Goal: Answer question/provide support

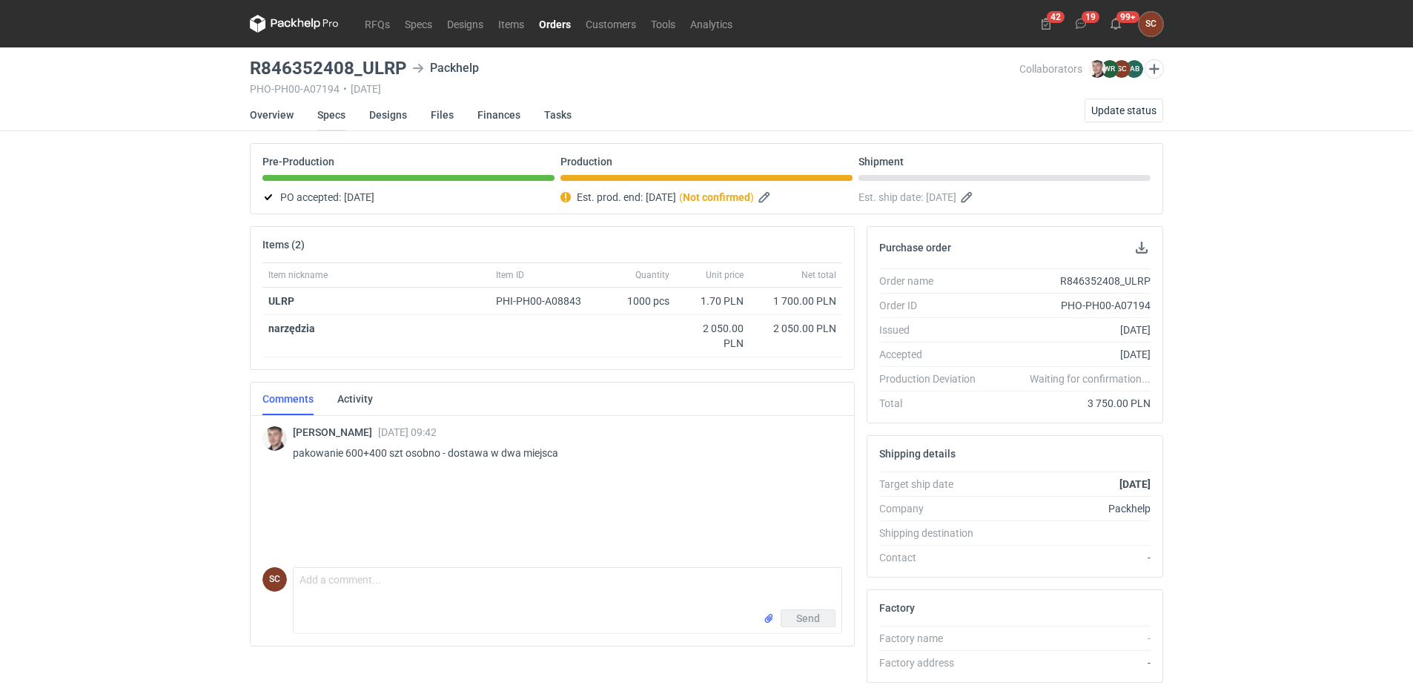
click at [321, 121] on link "Specs" at bounding box center [331, 115] width 28 height 33
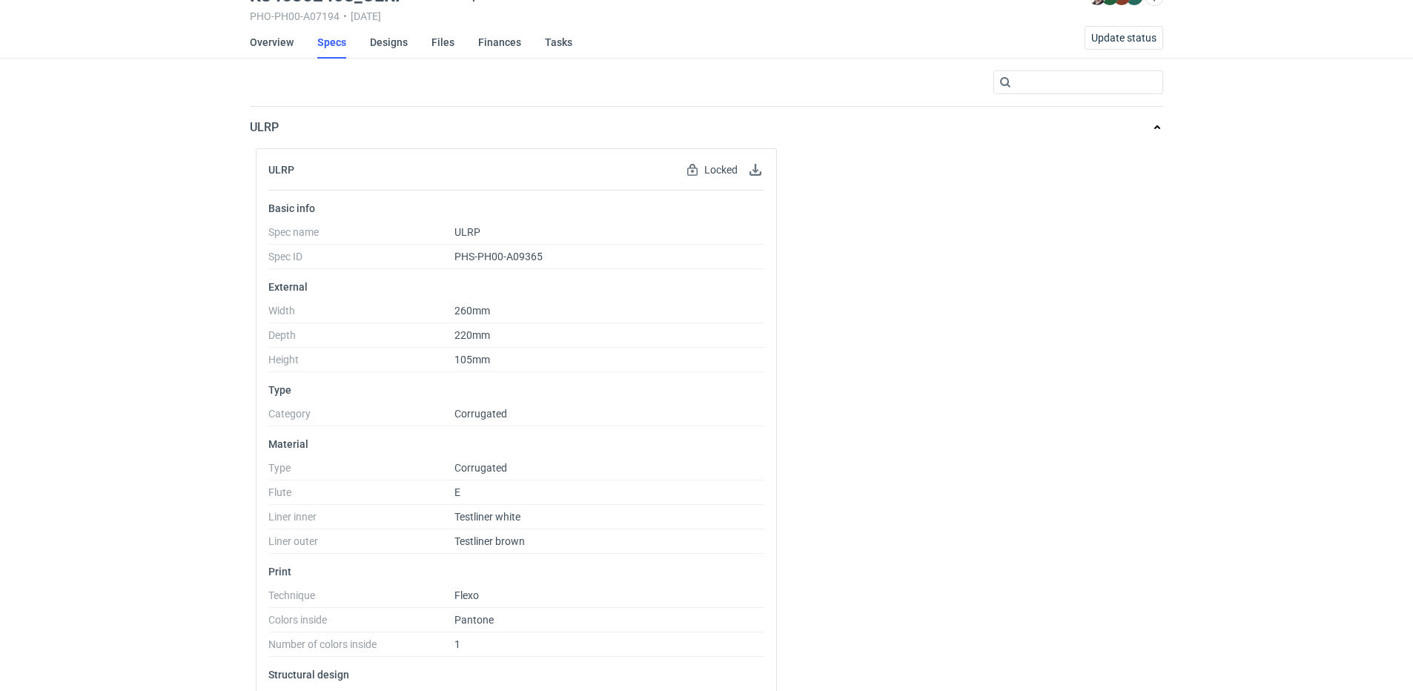
scroll to position [142, 0]
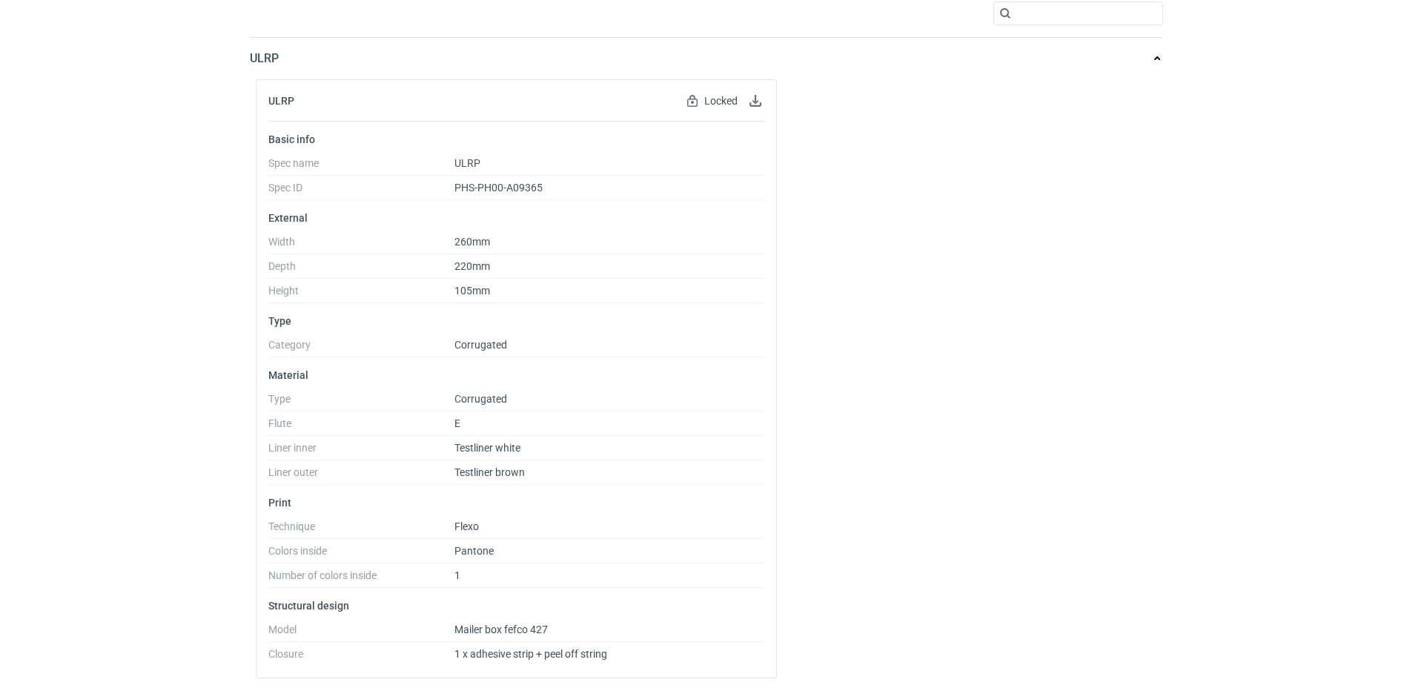
click at [174, 355] on div "RFQs Specs Designs Items Orders Customers Tools Analytics 42 19 99+ SC [PERSON_…" at bounding box center [706, 203] width 1413 height 691
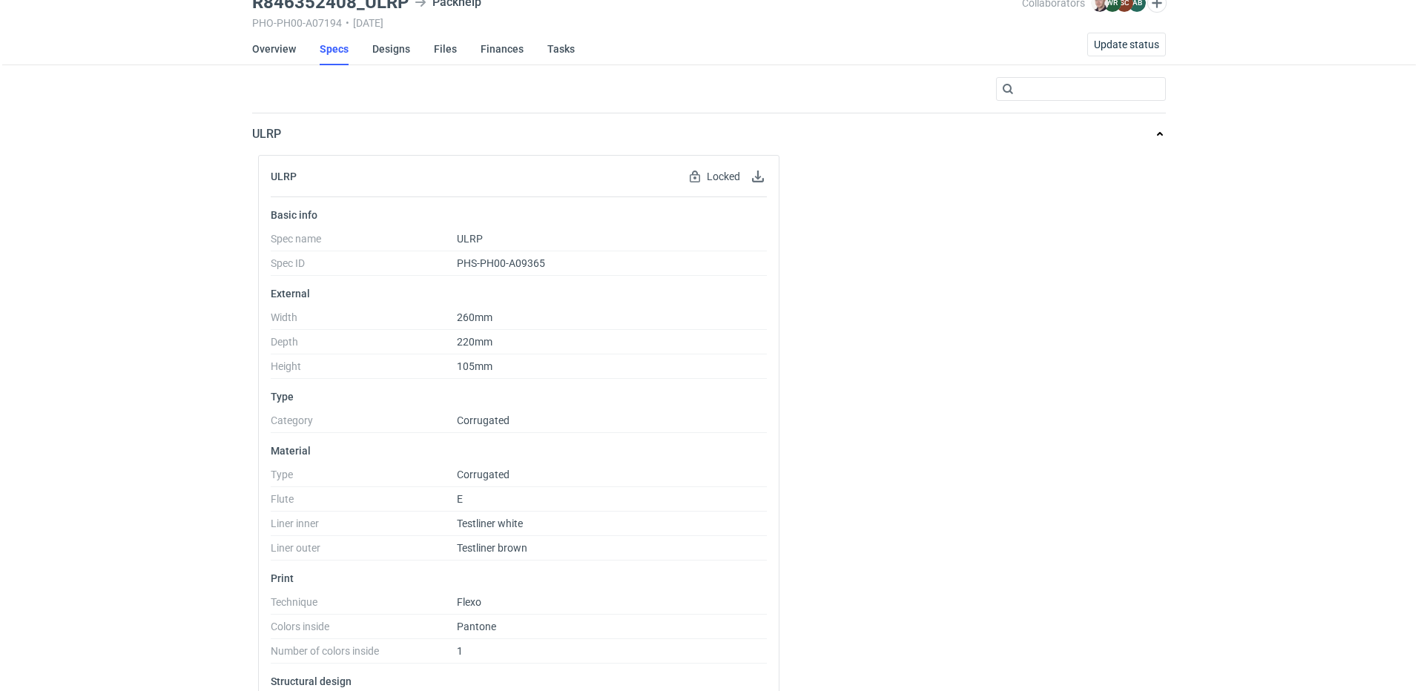
scroll to position [0, 0]
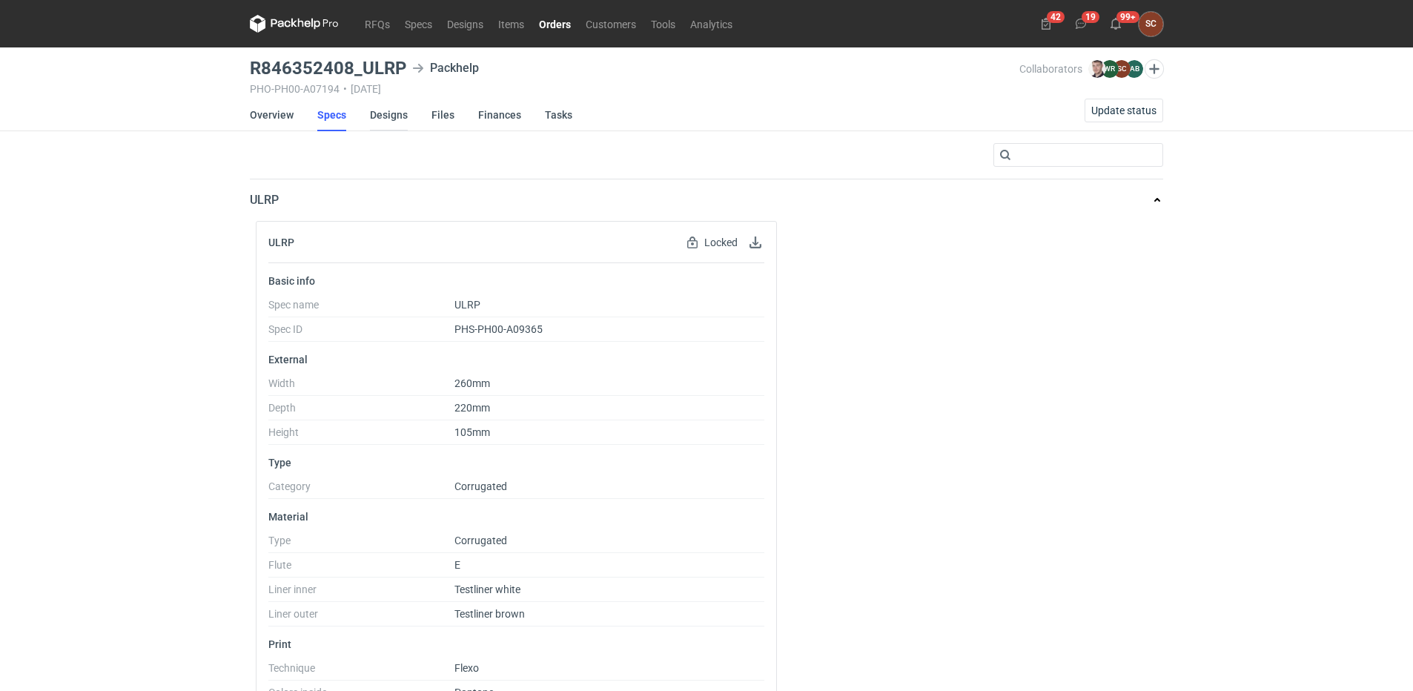
click at [394, 111] on link "Designs" at bounding box center [389, 115] width 38 height 33
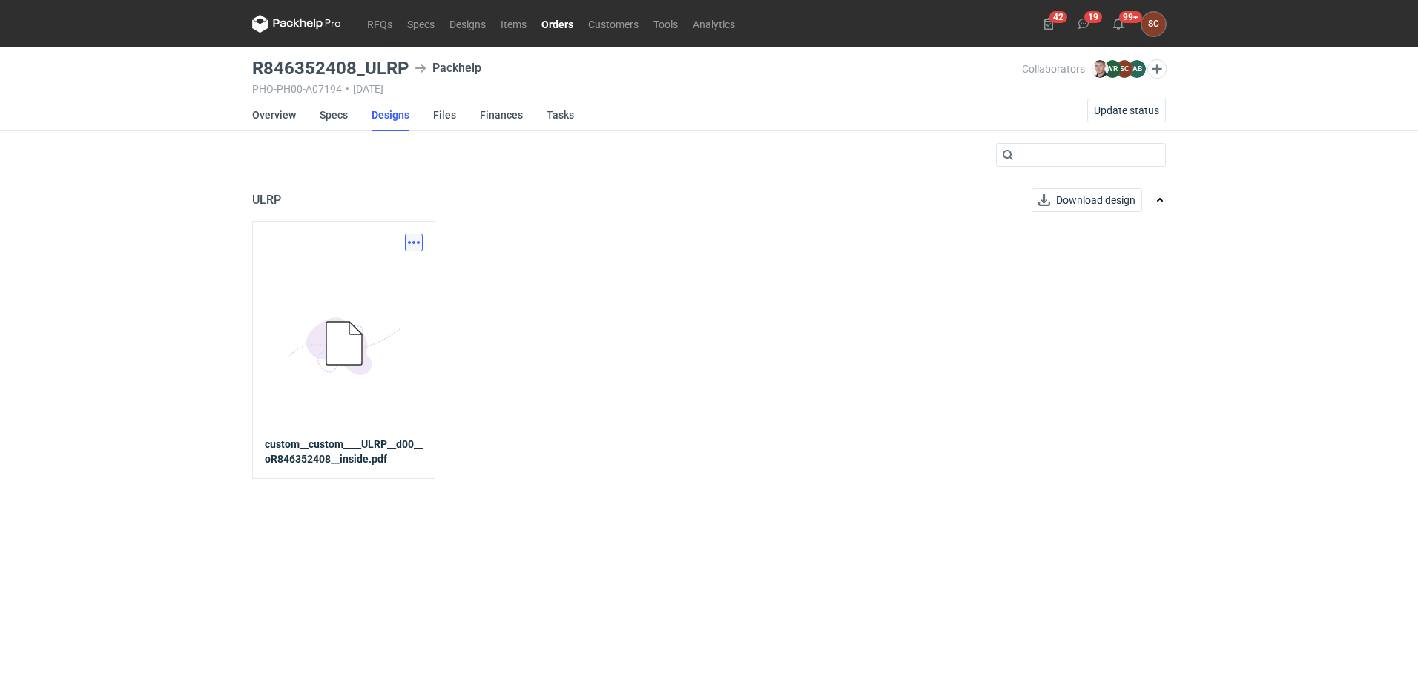
click at [418, 240] on button "button" at bounding box center [414, 243] width 18 height 18
click at [365, 279] on link "Download design part" at bounding box center [348, 275] width 136 height 24
click at [387, 27] on link "RFQs" at bounding box center [380, 24] width 40 height 18
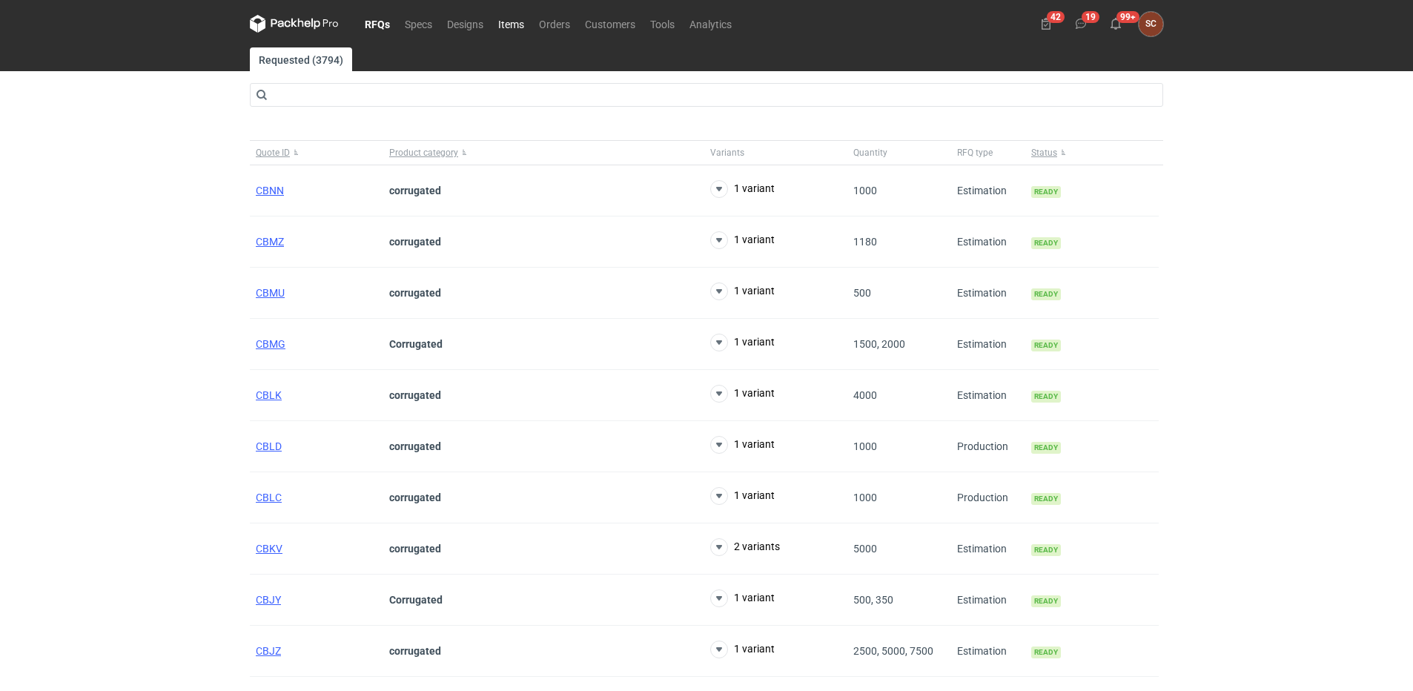
click at [517, 27] on link "Items" at bounding box center [511, 24] width 41 height 18
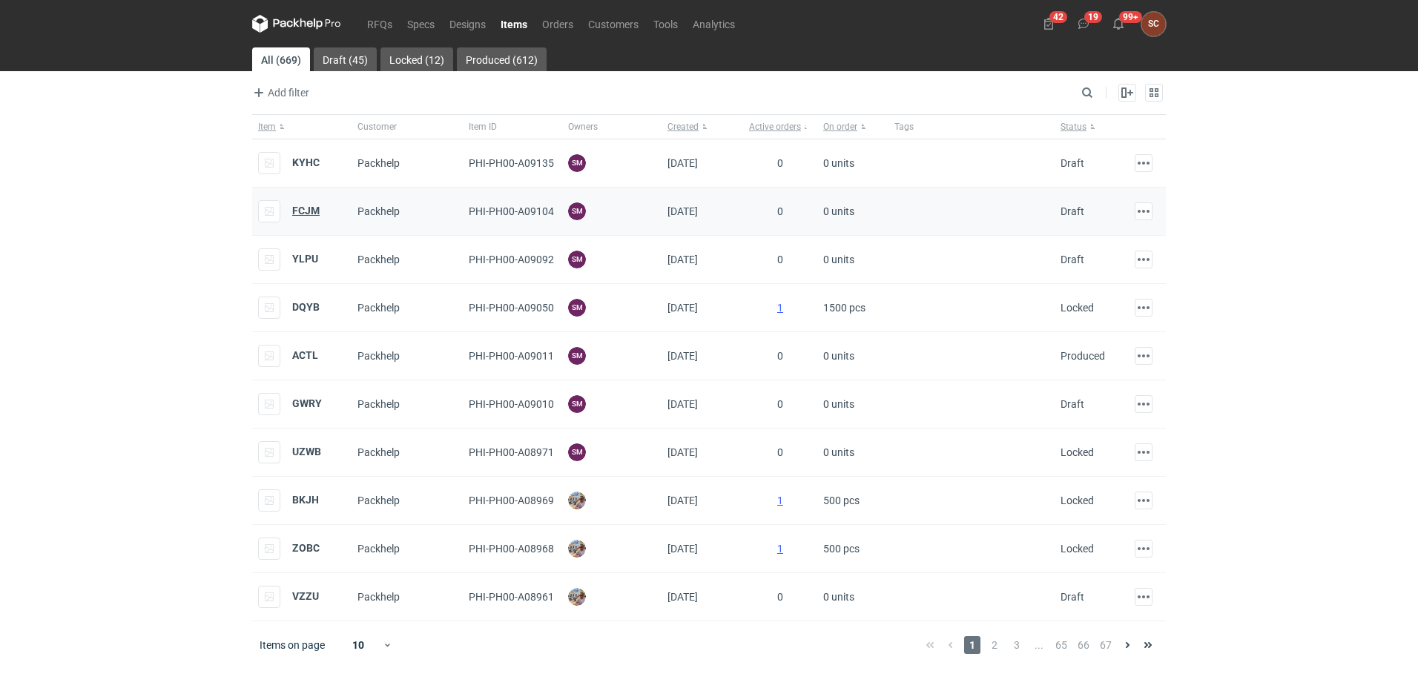
click at [299, 211] on strong "FCJM" at bounding box center [305, 211] width 27 height 12
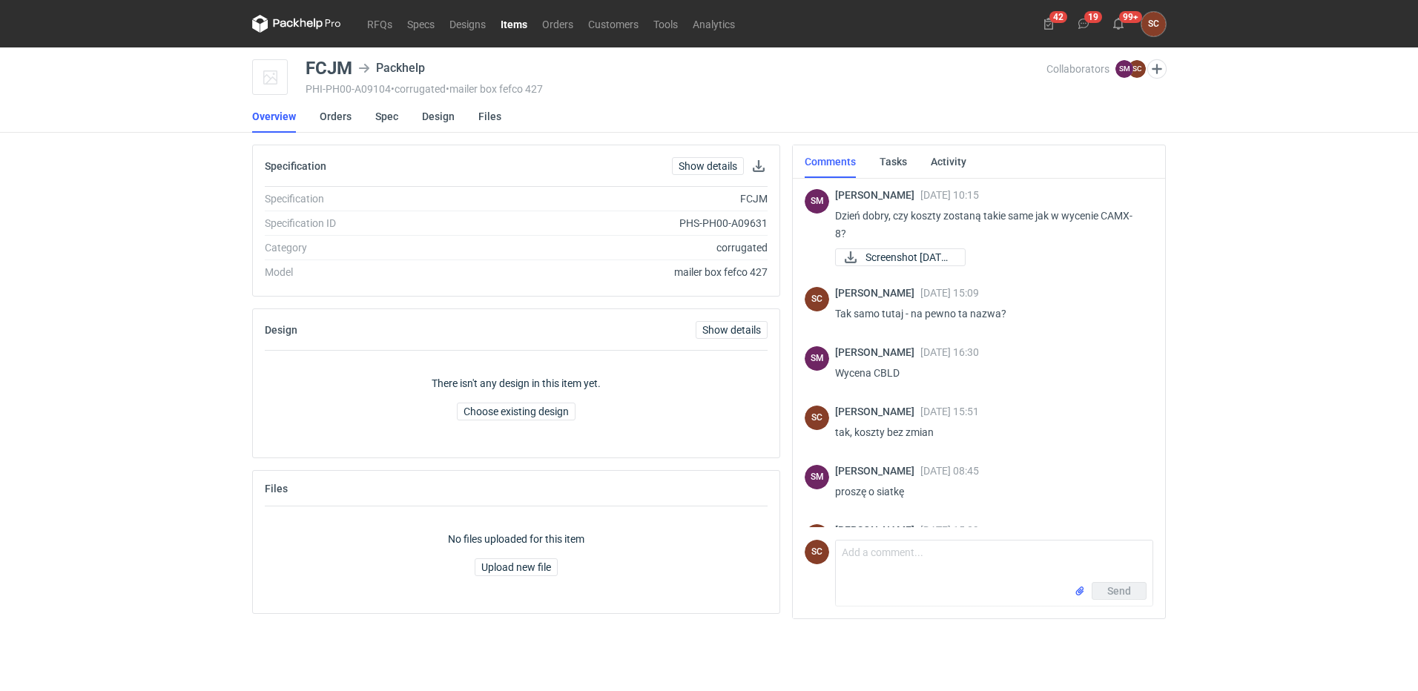
scroll to position [67, 0]
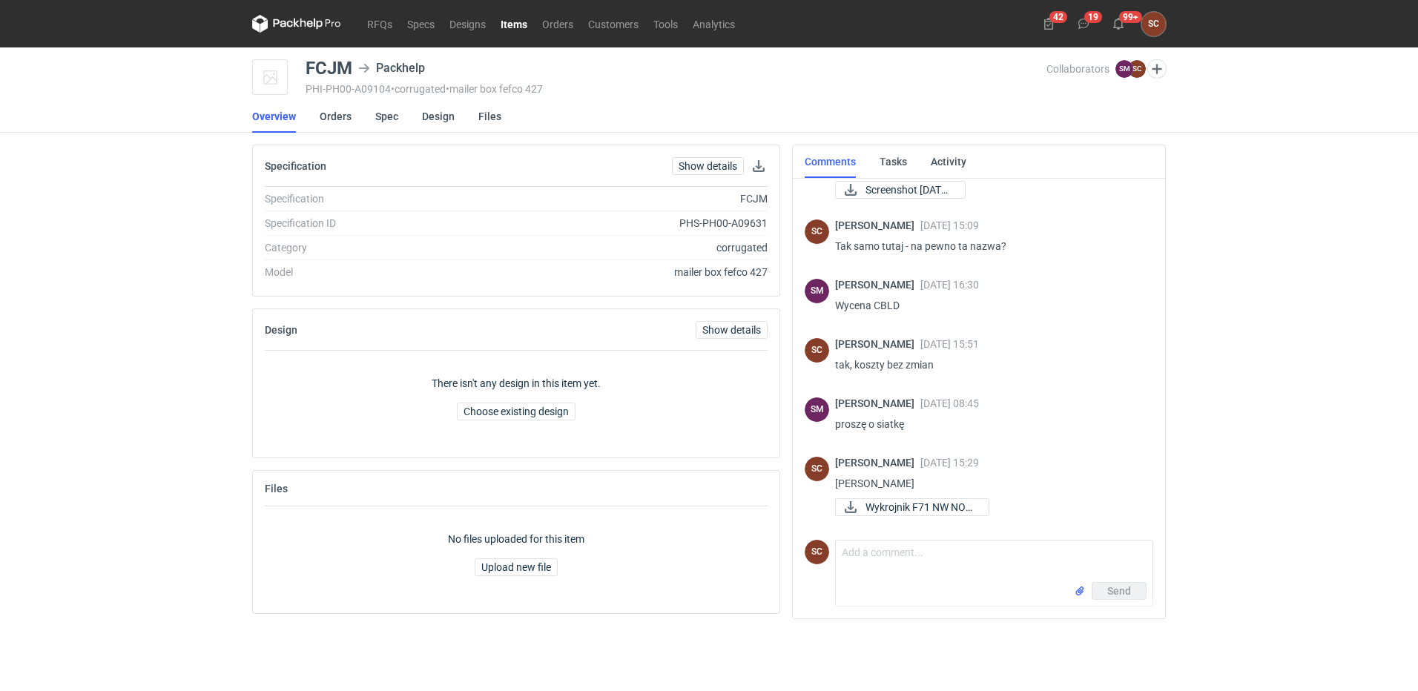
click at [517, 22] on link "Items" at bounding box center [514, 24] width 42 height 18
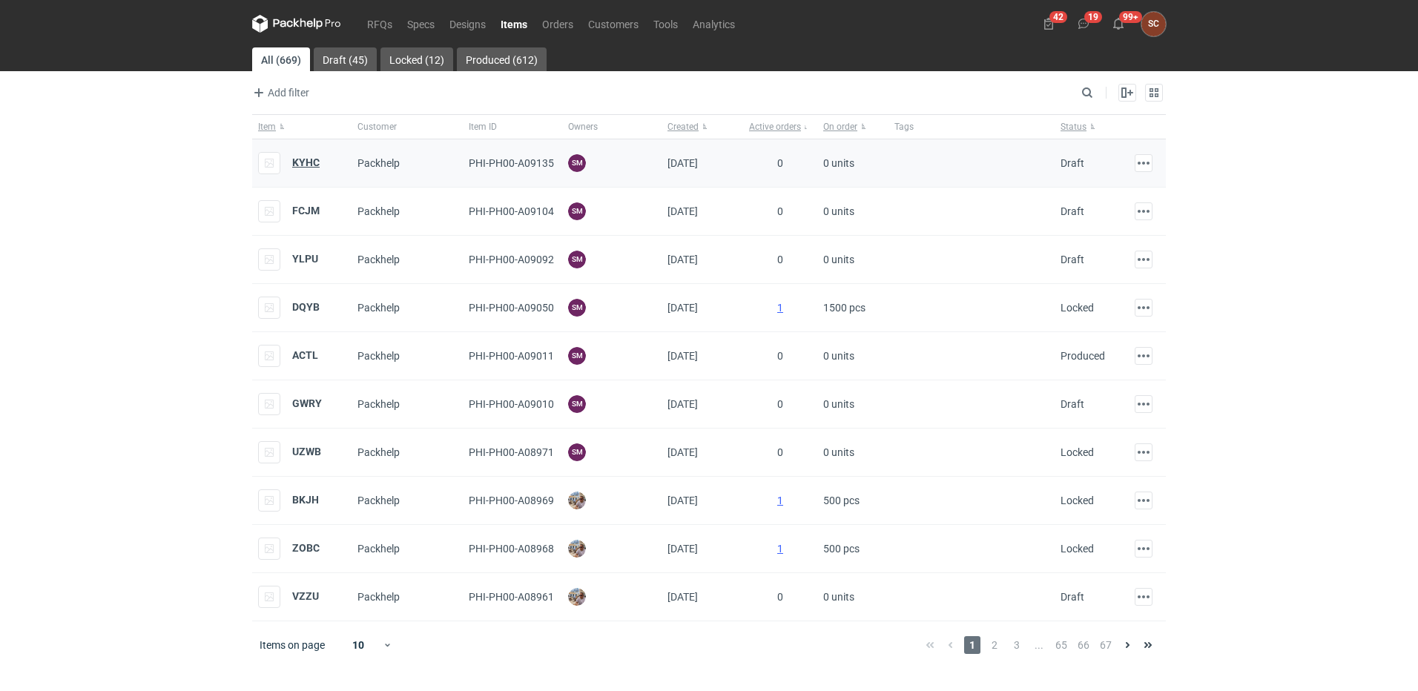
click at [305, 162] on strong "KYHC" at bounding box center [305, 162] width 27 height 12
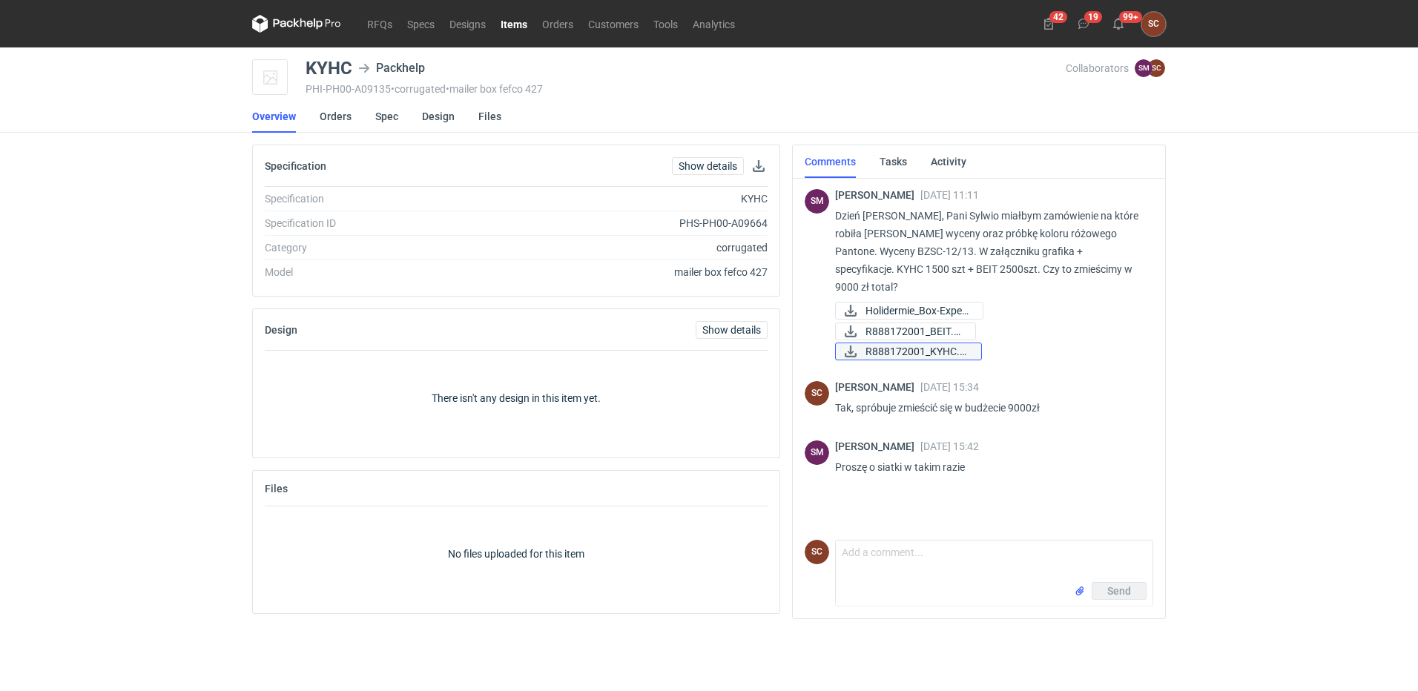
click at [933, 343] on span "R888172001_KYHC.pdf" at bounding box center [917, 351] width 104 height 16
click at [921, 568] on textarea "Comment message" at bounding box center [994, 561] width 317 height 42
type textarea "Wykrojnik KYHC"
click at [1081, 592] on input "file" at bounding box center [1080, 591] width 12 height 16
click at [1120, 588] on span "Send" at bounding box center [1119, 591] width 24 height 10
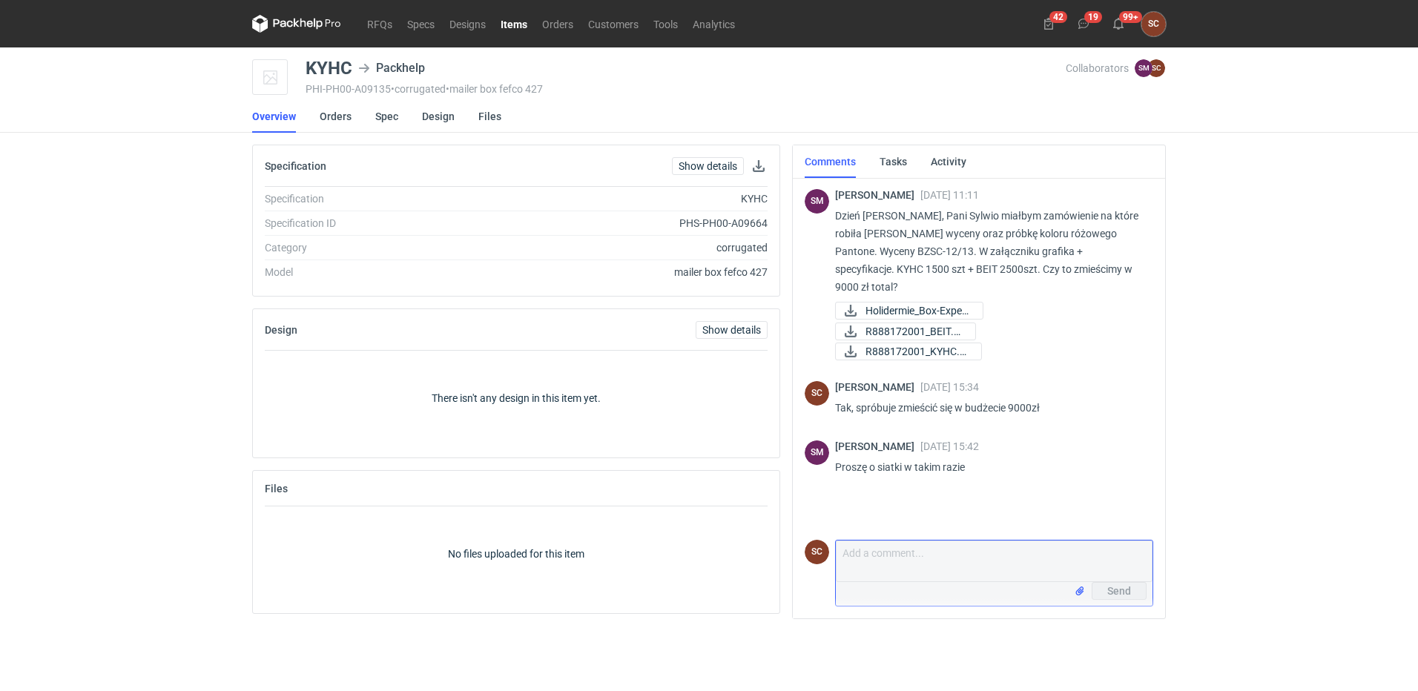
scroll to position [31, 0]
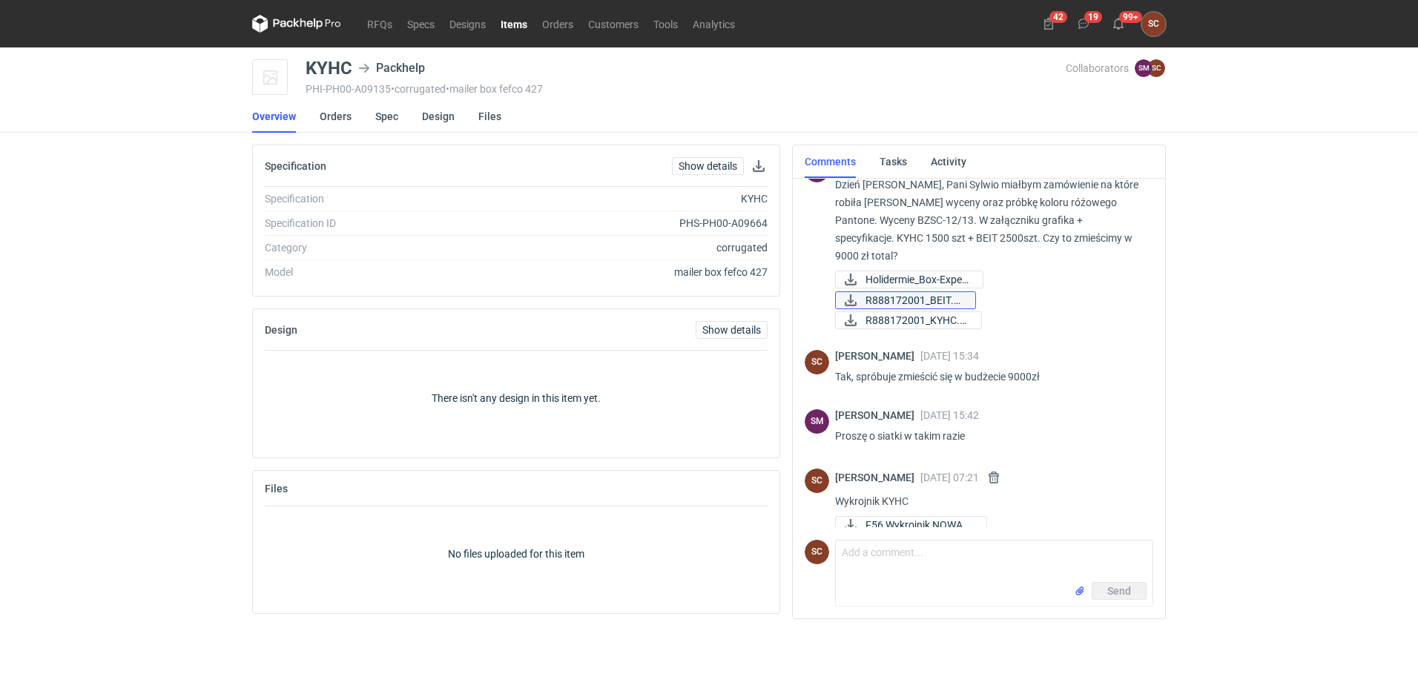
click at [950, 292] on span "R888172001_BEIT.pdf" at bounding box center [914, 300] width 98 height 16
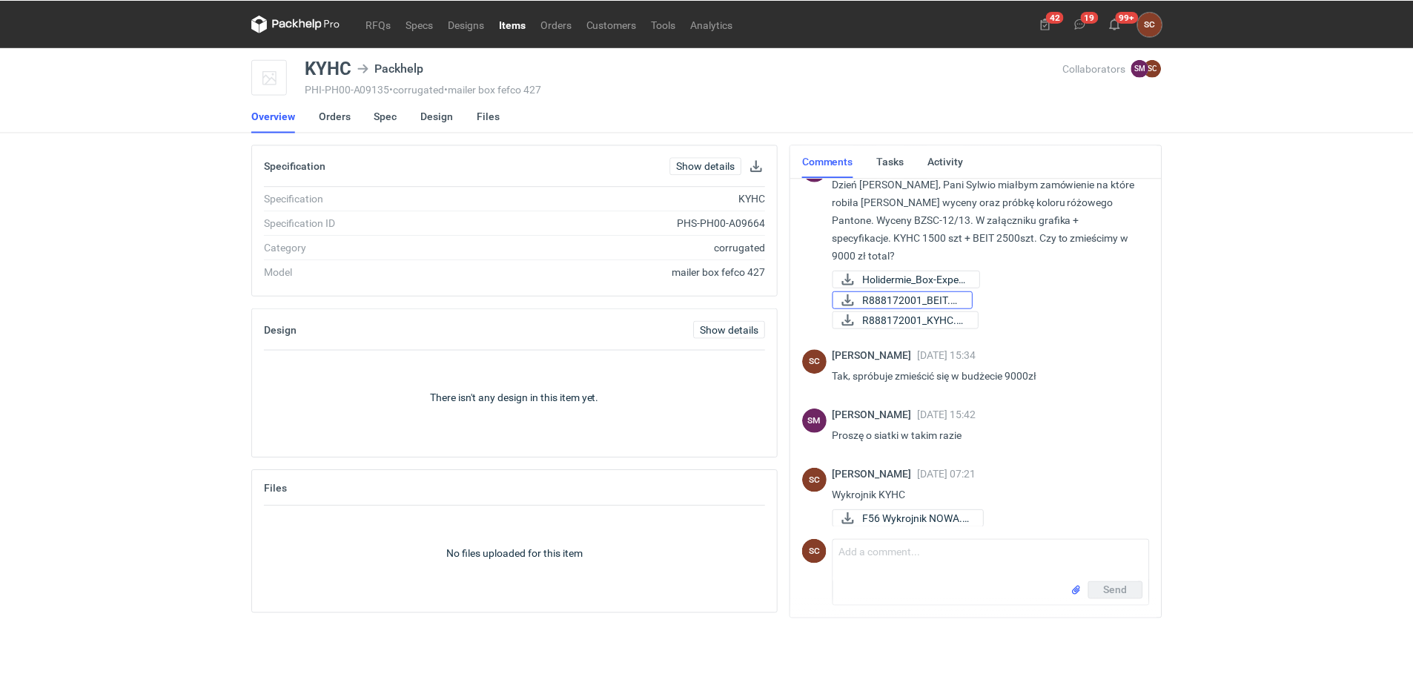
scroll to position [25, 0]
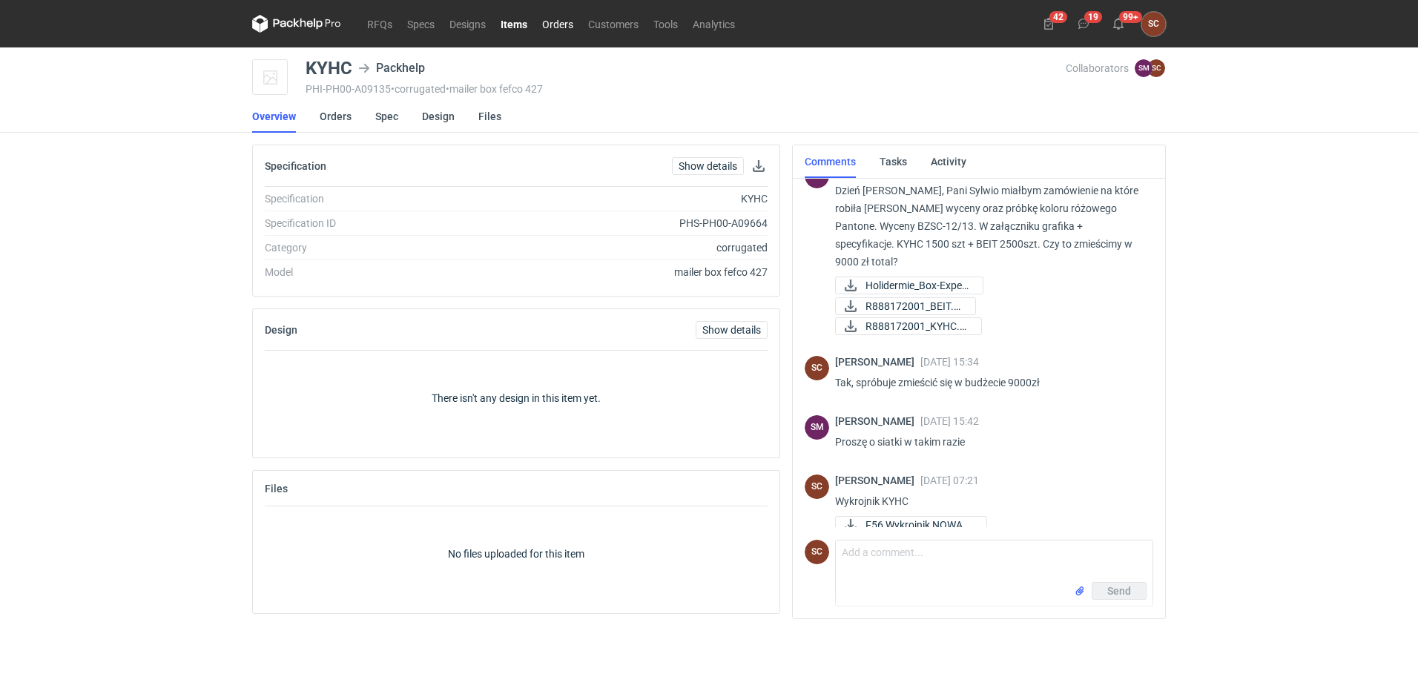
click at [558, 27] on link "Orders" at bounding box center [558, 24] width 46 height 18
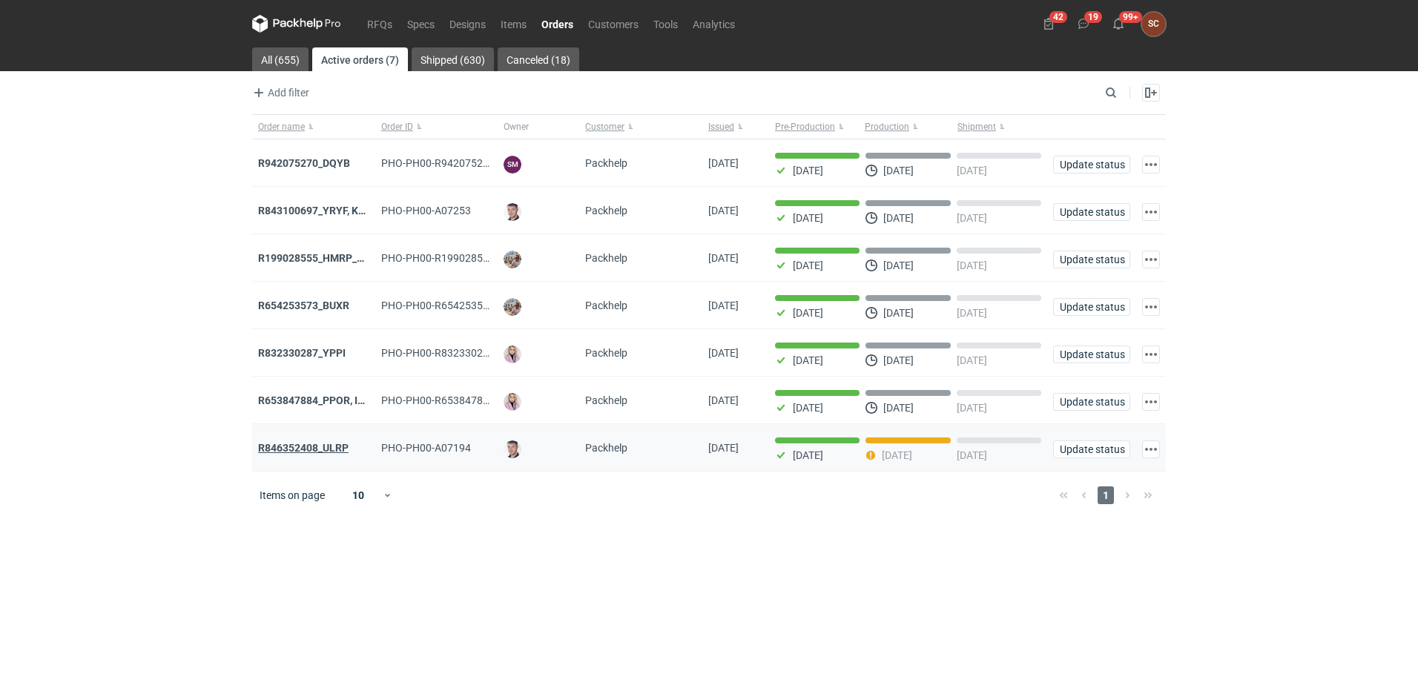
click at [306, 454] on strong "R846352408_ULRP" at bounding box center [303, 448] width 90 height 12
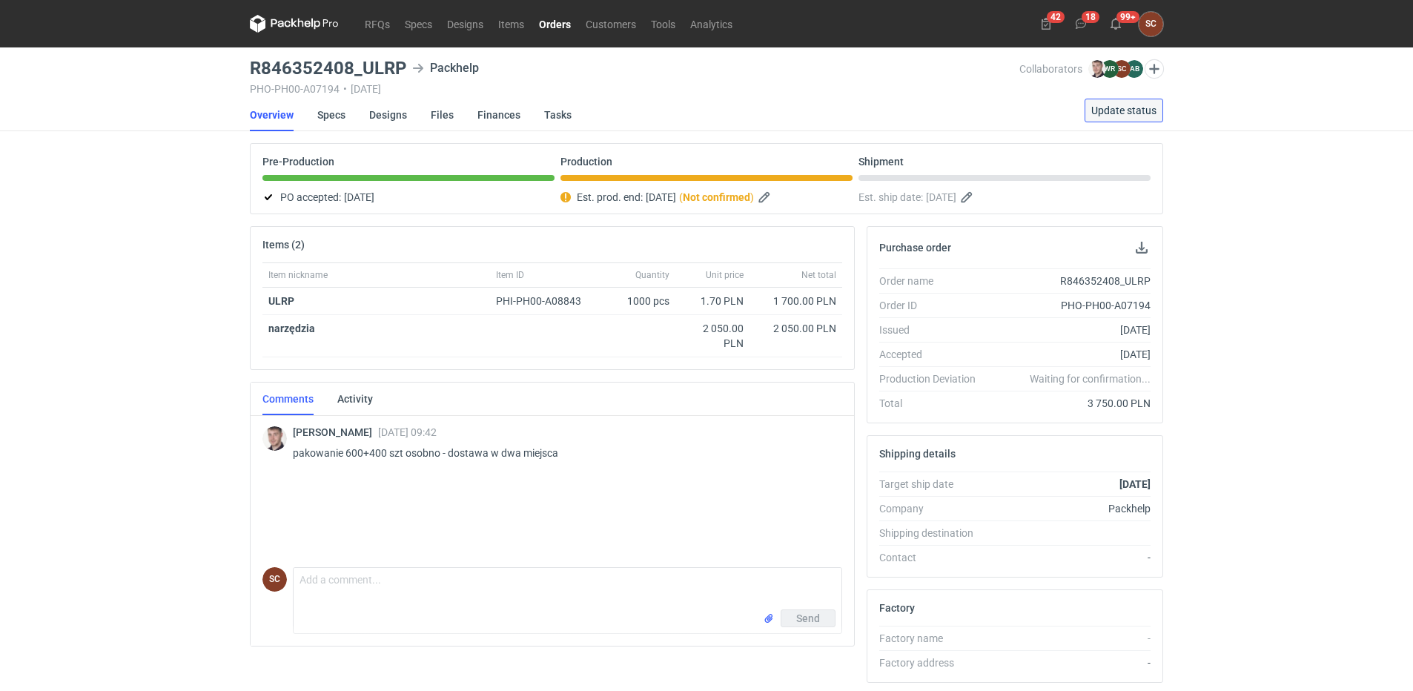
click at [1117, 116] on span "Update status" at bounding box center [1123, 110] width 65 height 10
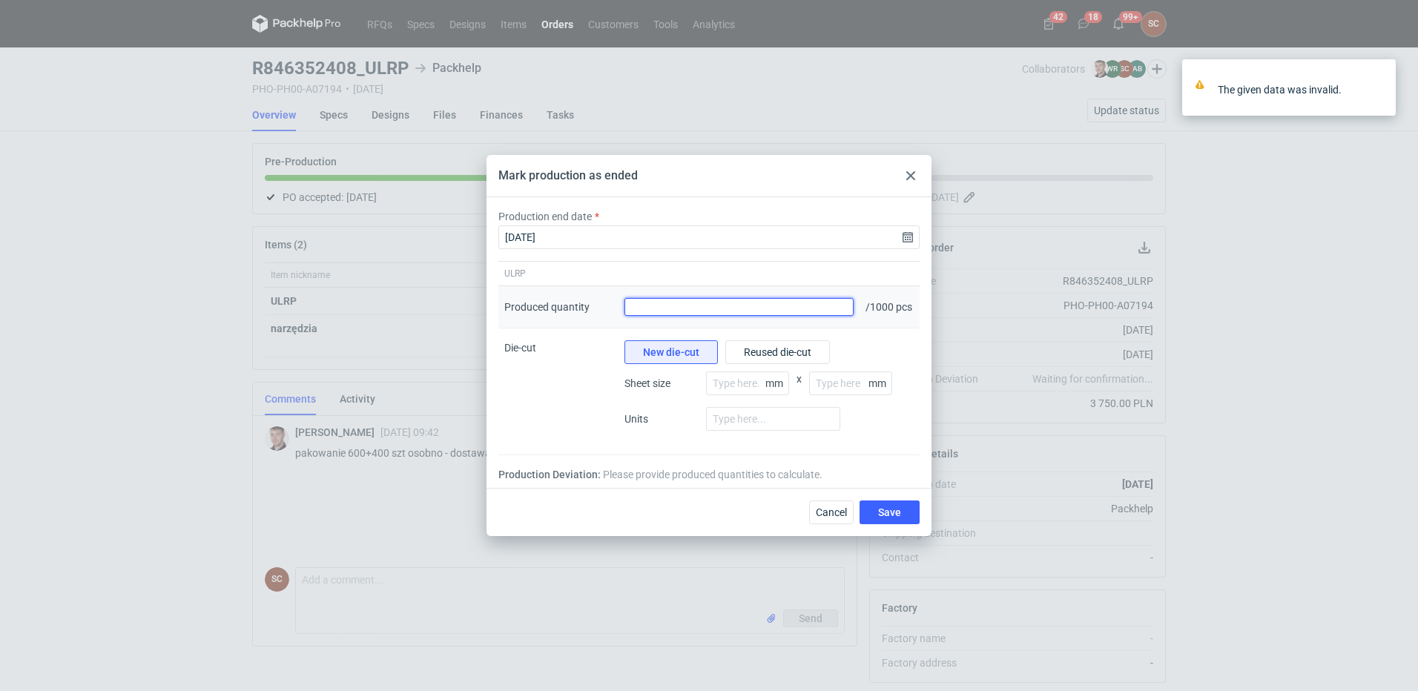
click at [712, 302] on input "Produced quantity" at bounding box center [738, 307] width 229 height 18
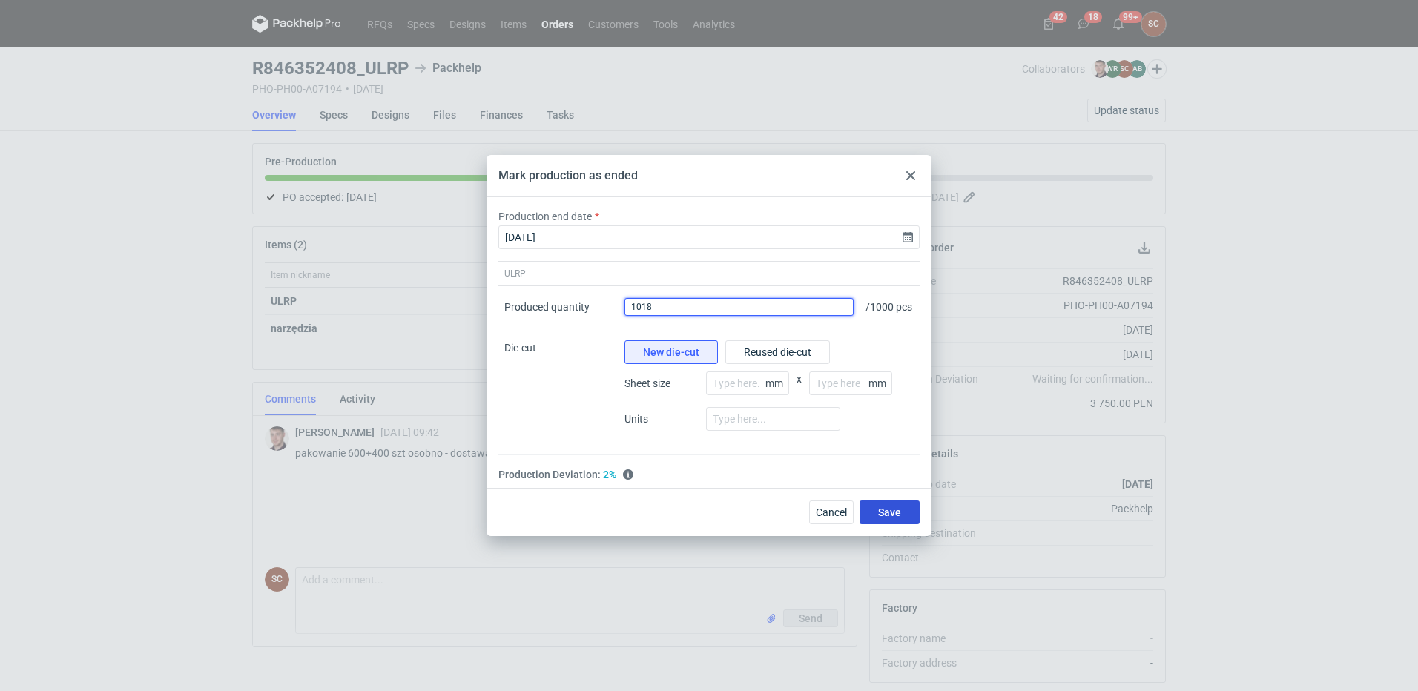
type input "1018"
click at [902, 519] on button "Save" at bounding box center [889, 512] width 60 height 24
